Goal: Book appointment/travel/reservation

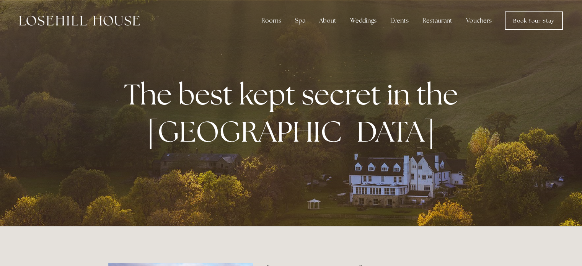
scroll to position [233, 0]
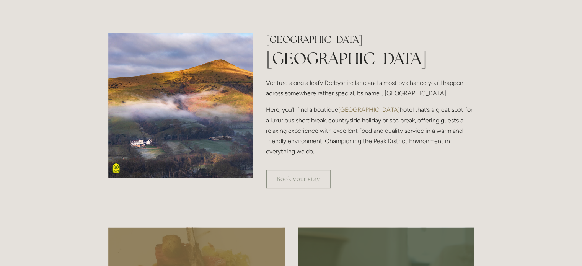
scroll to position [0, 0]
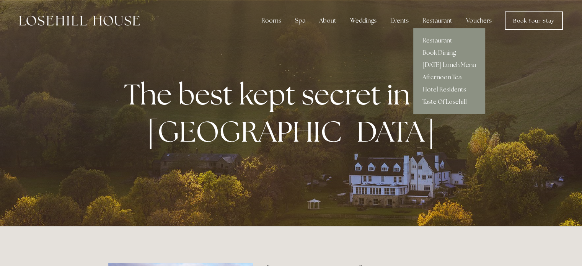
click at [437, 39] on link "Restaurant" at bounding box center [449, 40] width 72 height 12
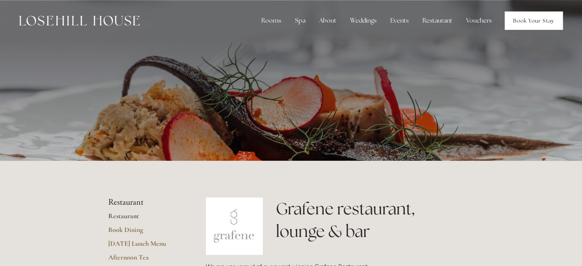
click at [523, 21] on link "Book Your Stay" at bounding box center [534, 20] width 58 height 18
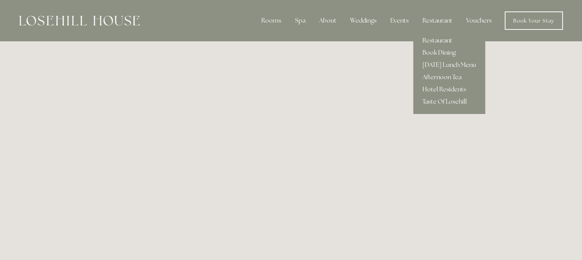
click at [435, 42] on link "Restaurant" at bounding box center [449, 40] width 72 height 12
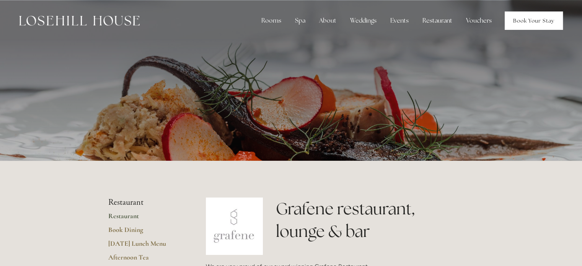
click at [530, 24] on link "Book Your Stay" at bounding box center [534, 20] width 58 height 18
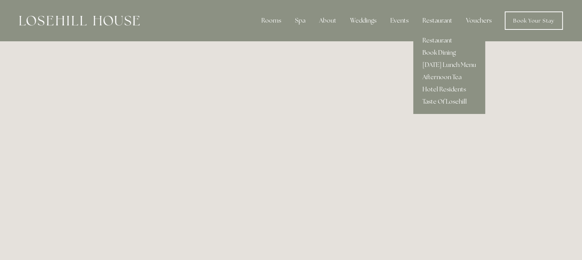
click at [442, 53] on link "Book Dining" at bounding box center [449, 53] width 72 height 12
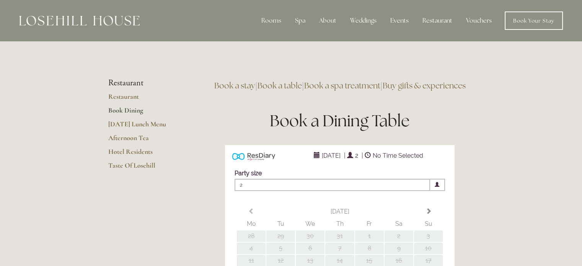
type input "Any Area"
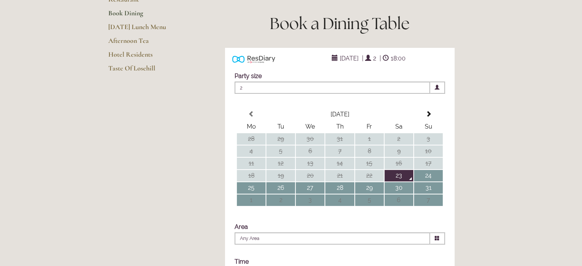
scroll to position [102, 0]
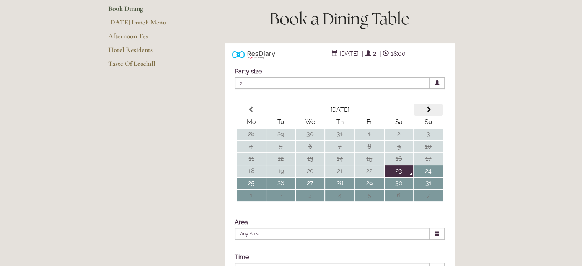
click at [439, 116] on th at bounding box center [428, 109] width 29 height 11
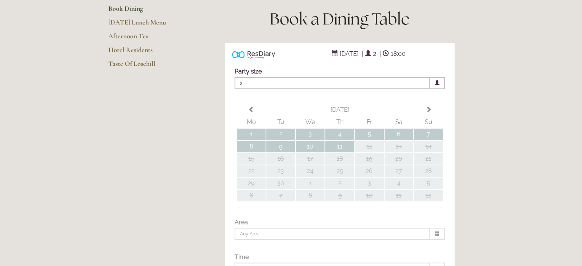
click at [304, 161] on div "Party size Adults 2 1 2 3 4 5 6 Children 0 0 1 2 3 4 5 6" at bounding box center [340, 174] width 230 height 228
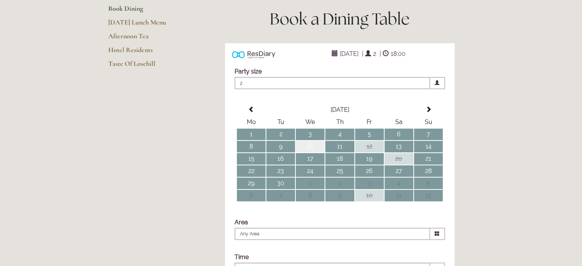
click at [306, 152] on td "10" at bounding box center [310, 146] width 29 height 11
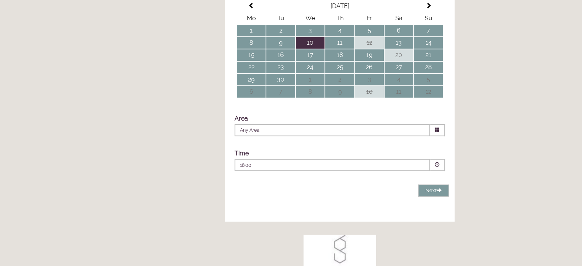
scroll to position [209, 0]
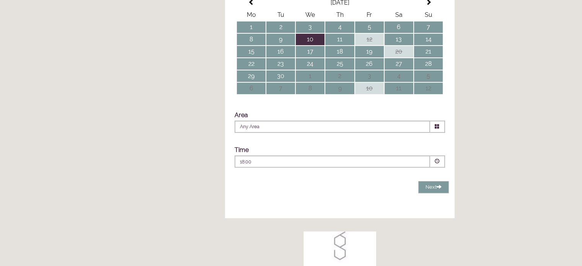
click at [433, 133] on span at bounding box center [437, 126] width 15 height 12
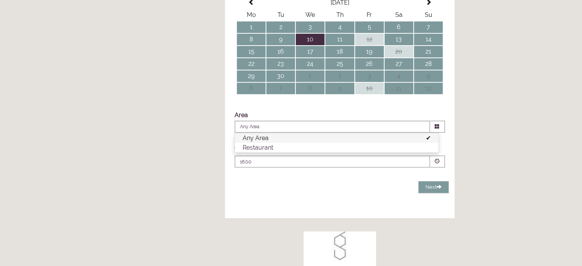
click at [411, 143] on li "Any Area" at bounding box center [337, 138] width 204 height 10
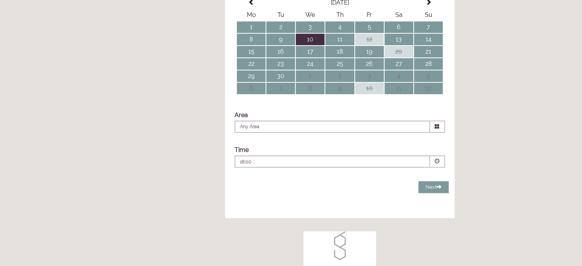
click at [437, 164] on span at bounding box center [437, 161] width 5 height 5
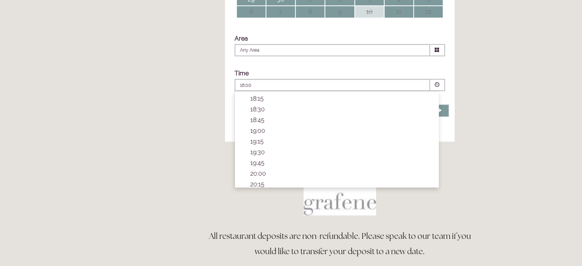
scroll to position [275, 0]
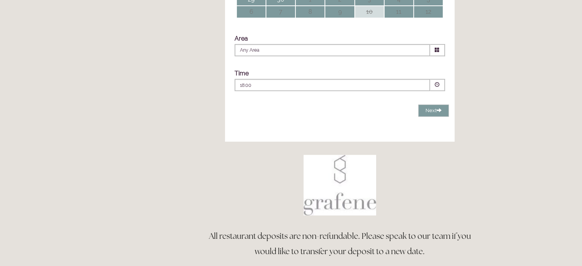
click at [497, 190] on div "Rooms Rooms Your Stay Book a stay Offers Spa" at bounding box center [291, 253] width 582 height 1076
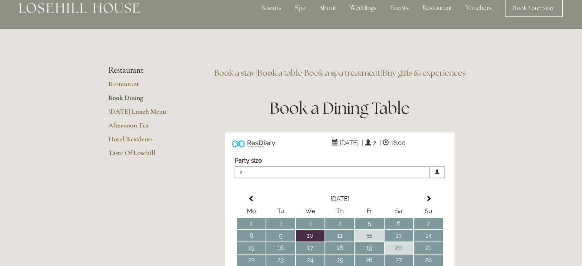
scroll to position [0, 0]
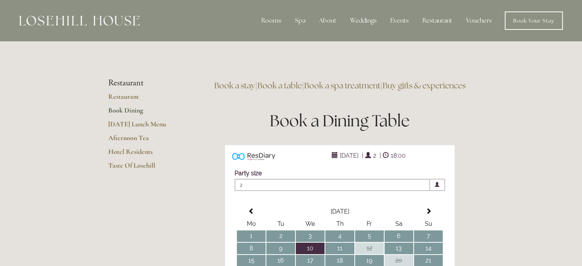
click at [126, 82] on li "Restaurant" at bounding box center [144, 83] width 73 height 10
click at [122, 94] on link "Restaurant" at bounding box center [144, 99] width 73 height 14
